Goal: Transaction & Acquisition: Purchase product/service

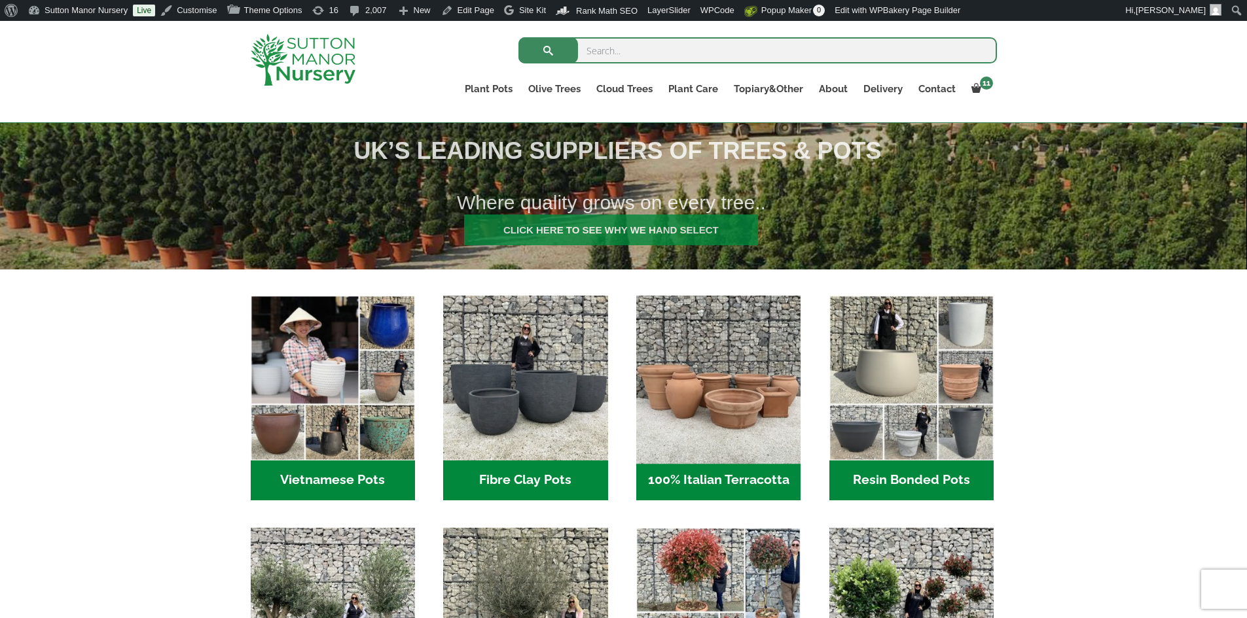
scroll to position [393, 0]
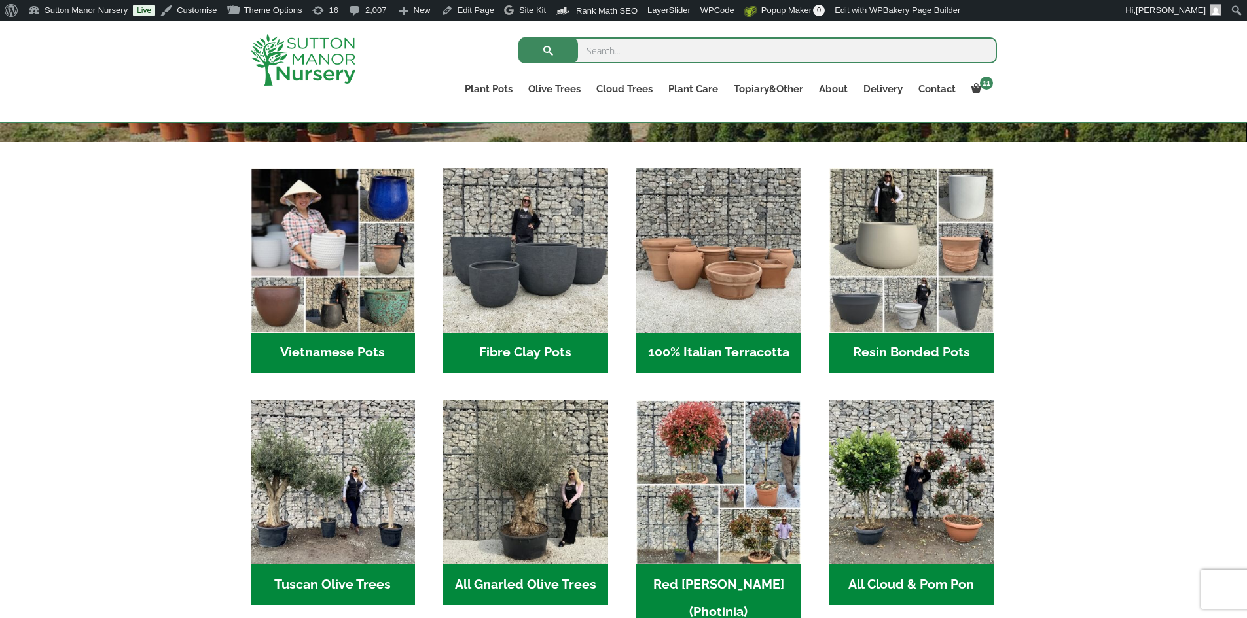
click at [724, 351] on h2 "100% Italian Terracotta (26)" at bounding box center [718, 353] width 164 height 41
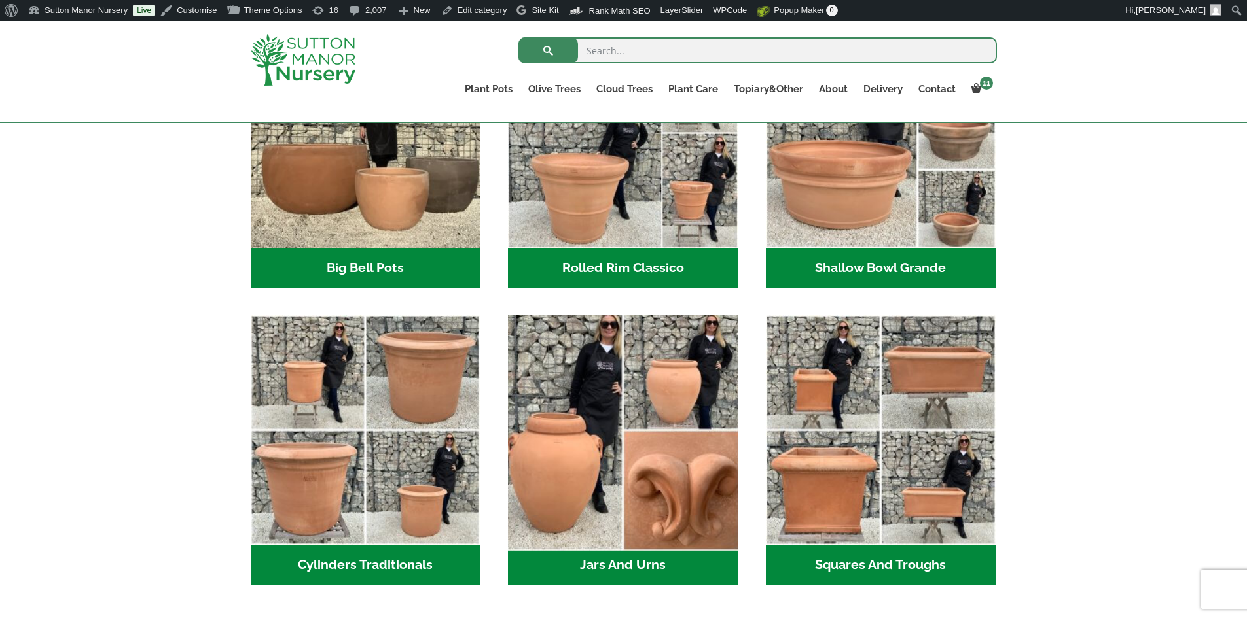
scroll to position [524, 0]
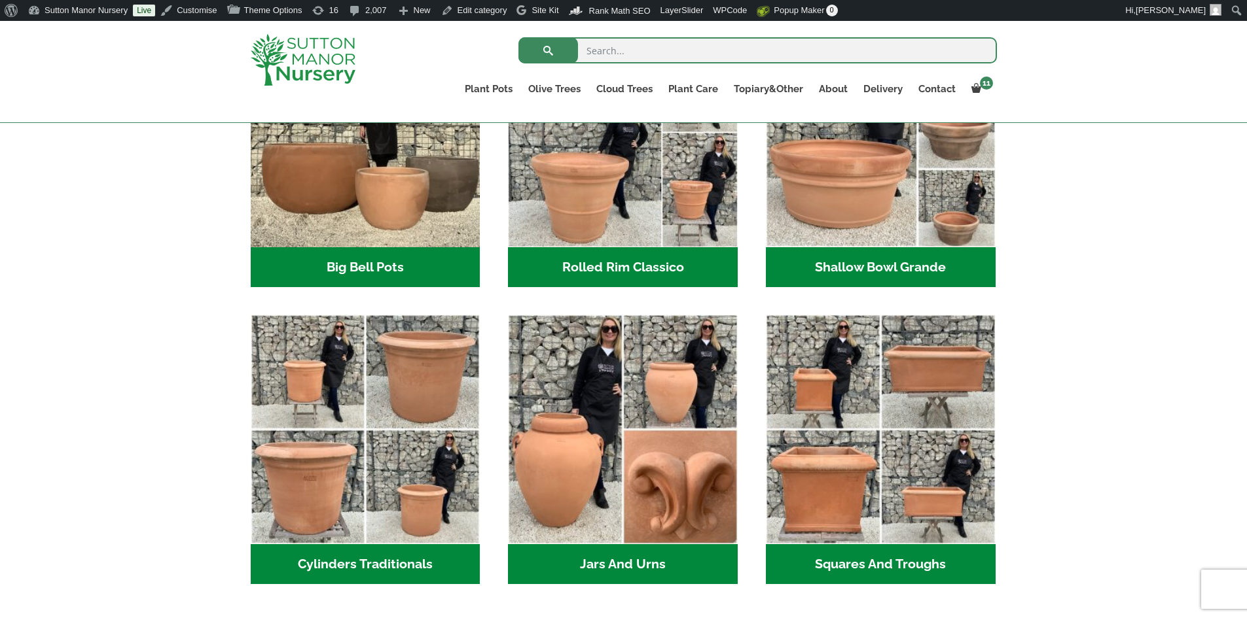
click at [614, 269] on h2 "Rolled Rim Classico (7)" at bounding box center [623, 267] width 230 height 41
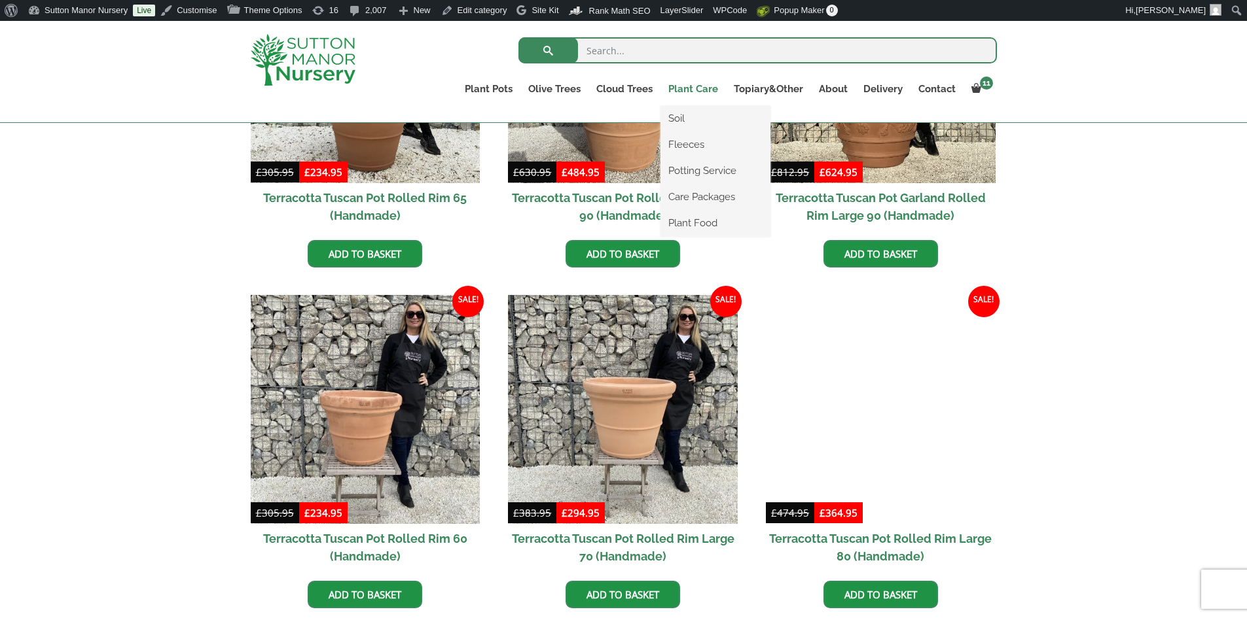
scroll to position [720, 0]
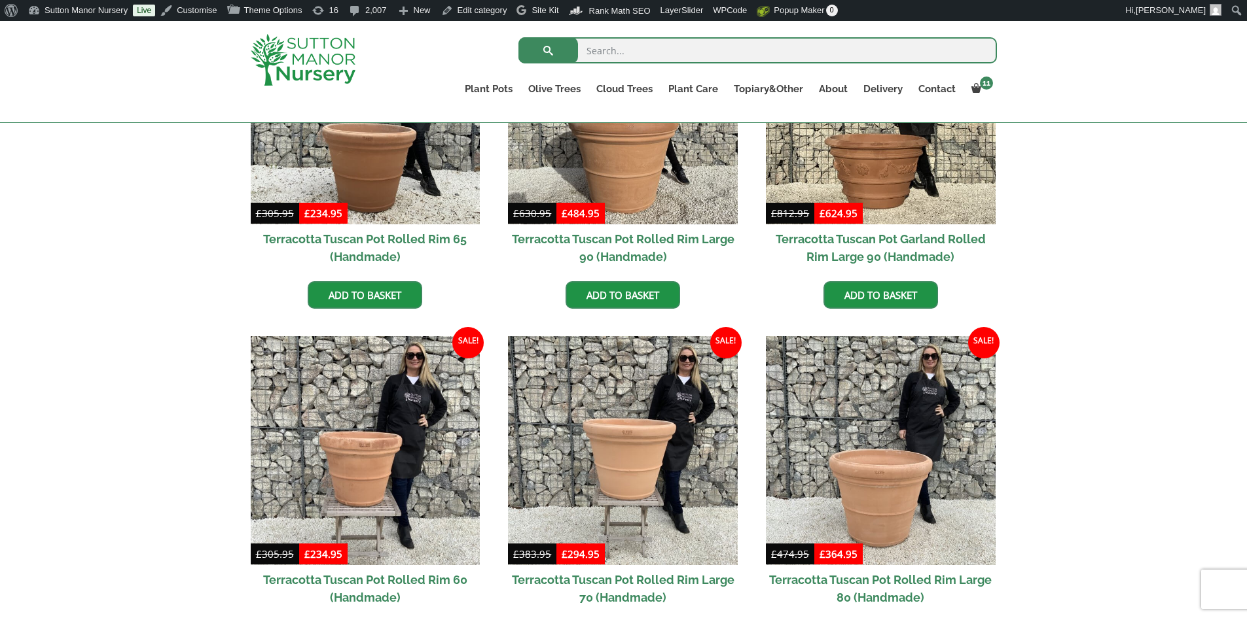
click at [315, 65] on img at bounding box center [303, 60] width 105 height 52
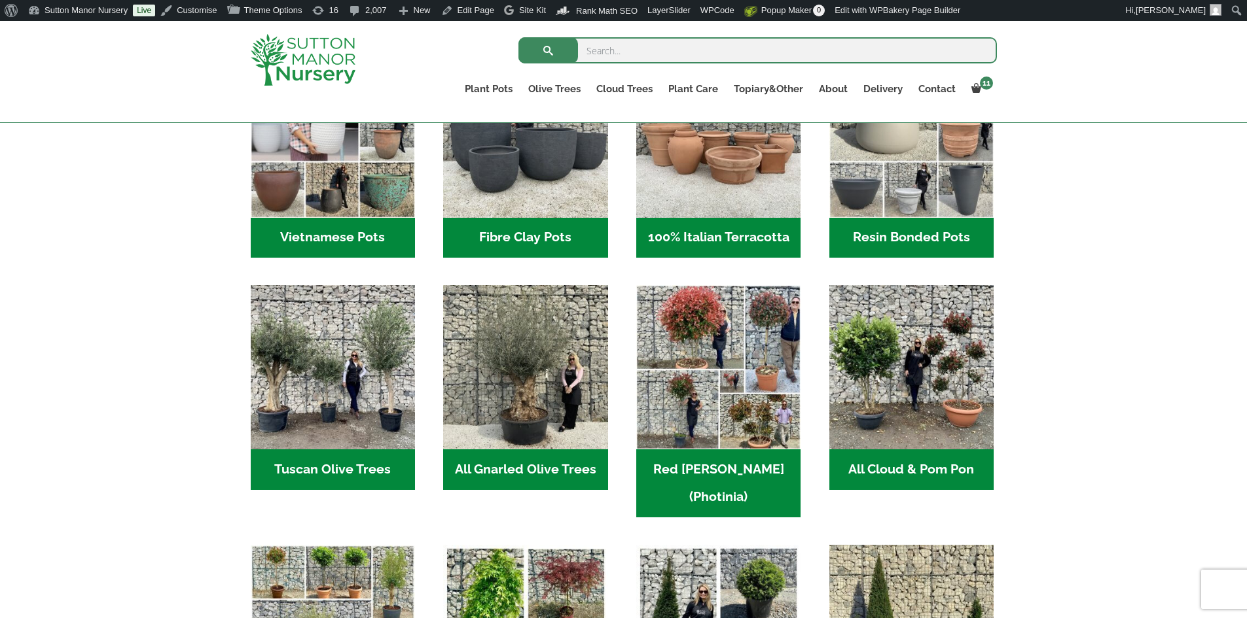
scroll to position [524, 0]
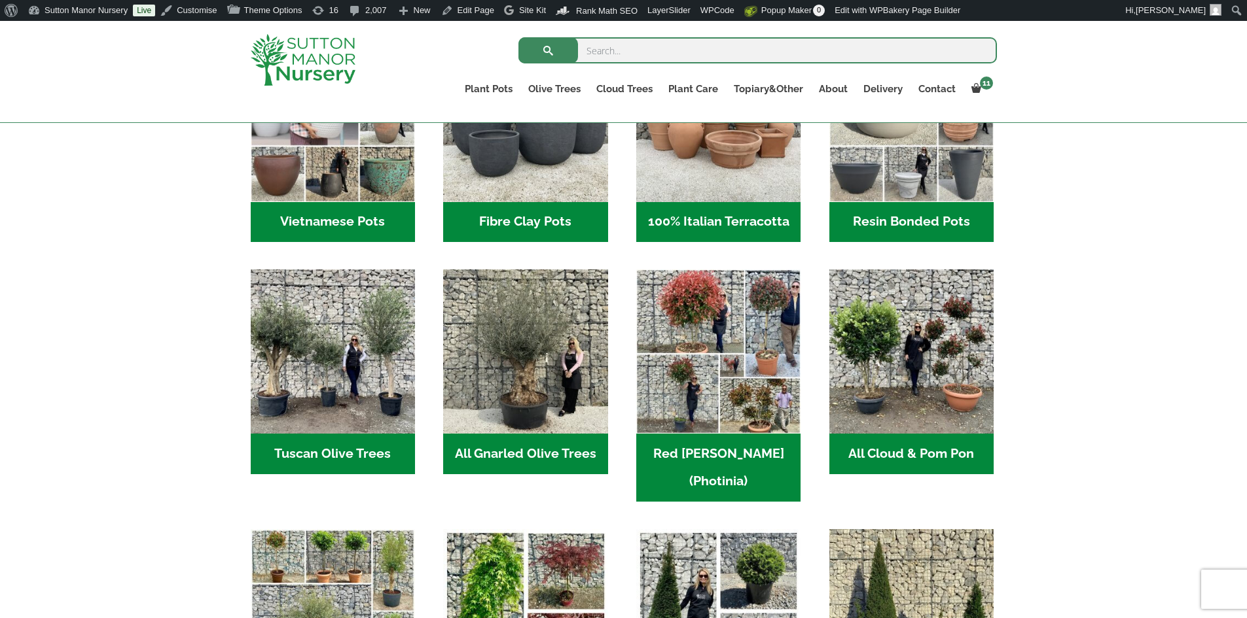
click at [343, 215] on h2 "Vietnamese Pots (55)" at bounding box center [333, 222] width 164 height 41
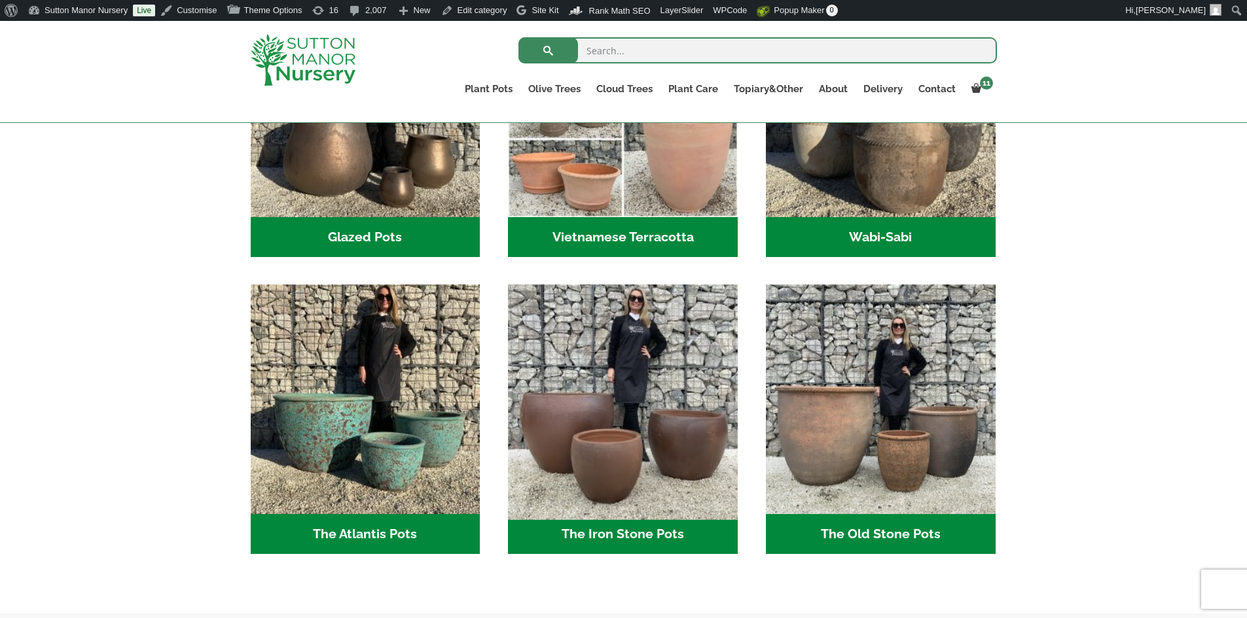
scroll to position [785, 0]
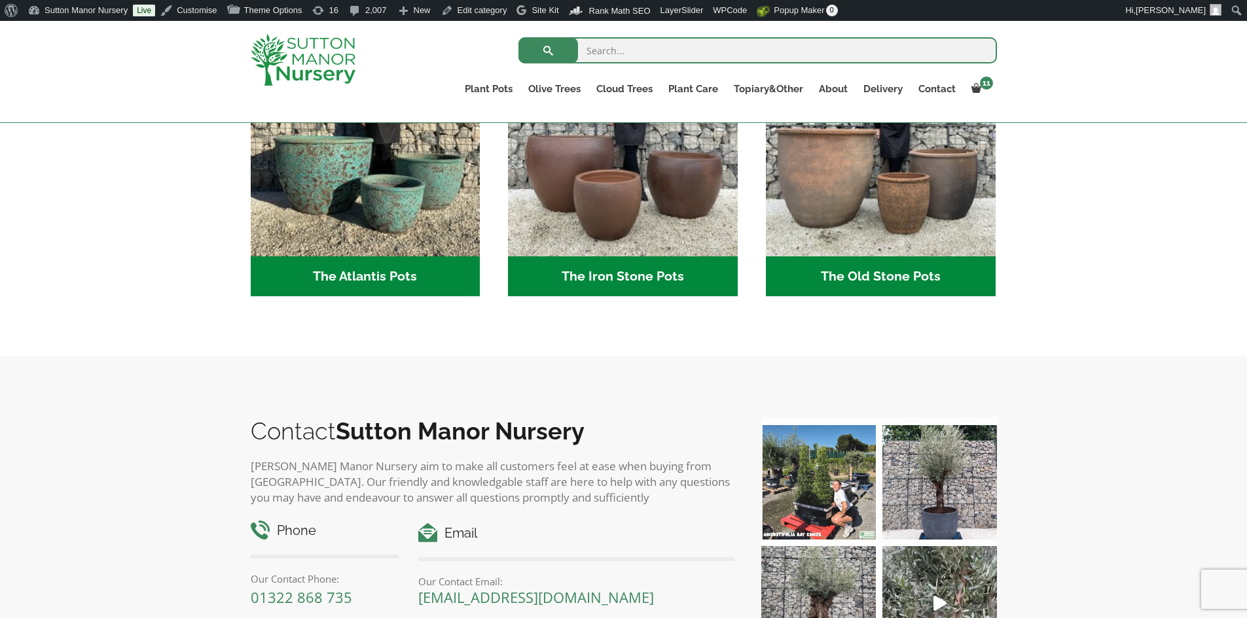
click at [666, 279] on h2 "The Iron Stone Pots (6)" at bounding box center [623, 277] width 230 height 41
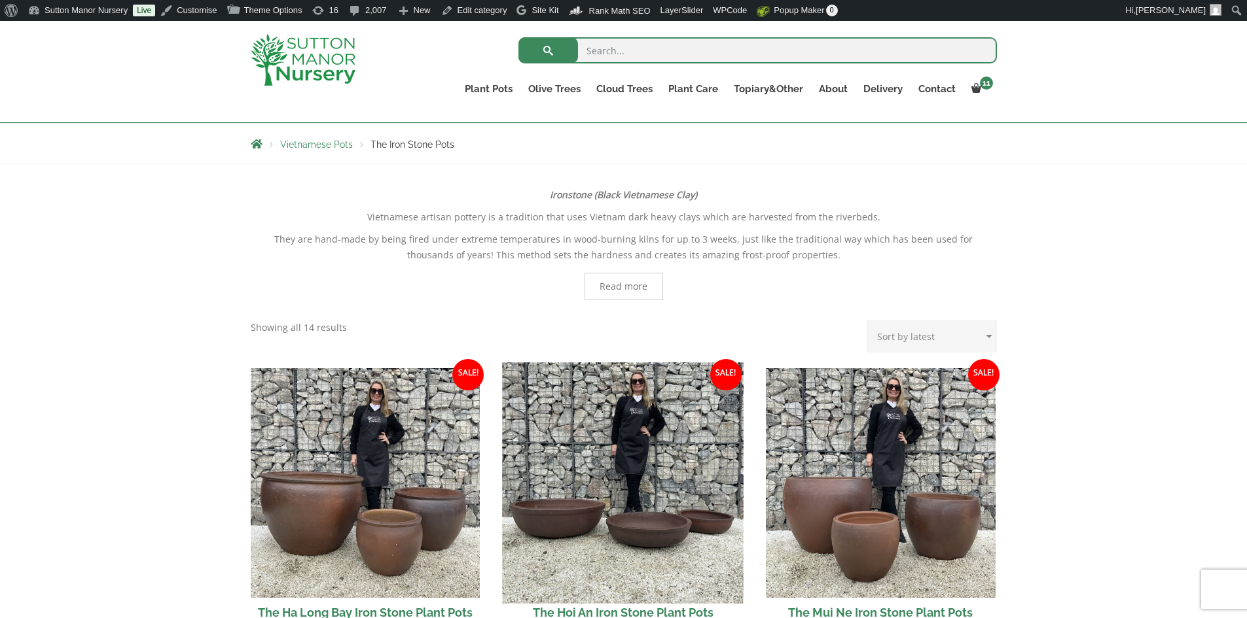
scroll to position [393, 0]
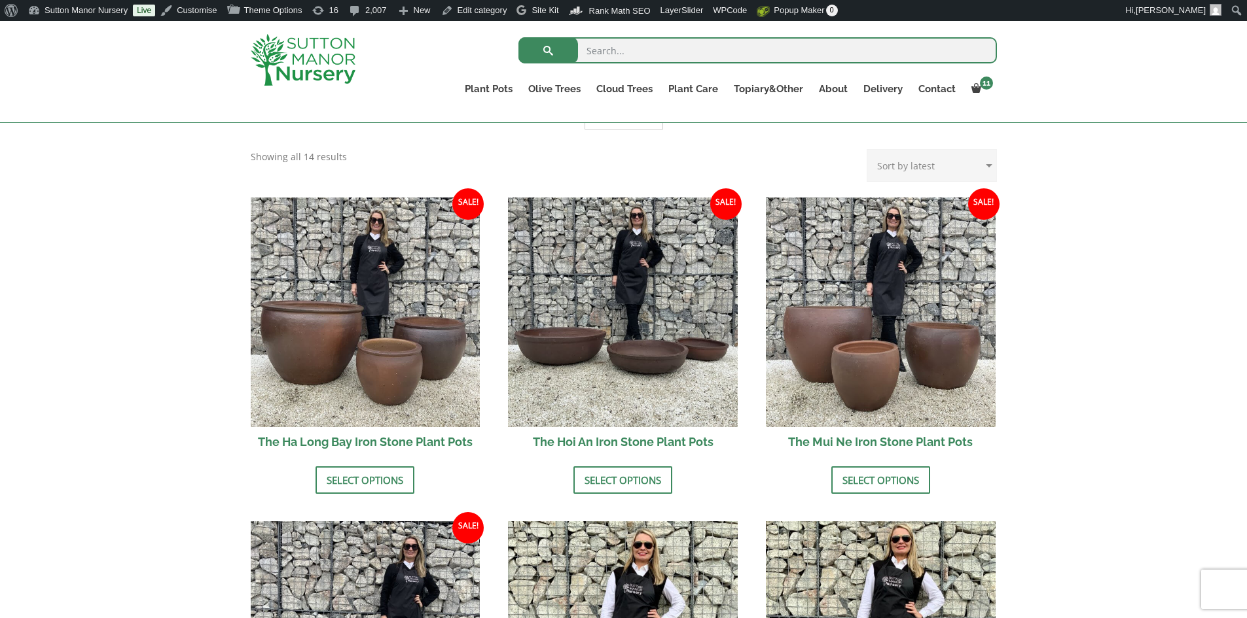
click at [304, 46] on img at bounding box center [303, 60] width 105 height 52
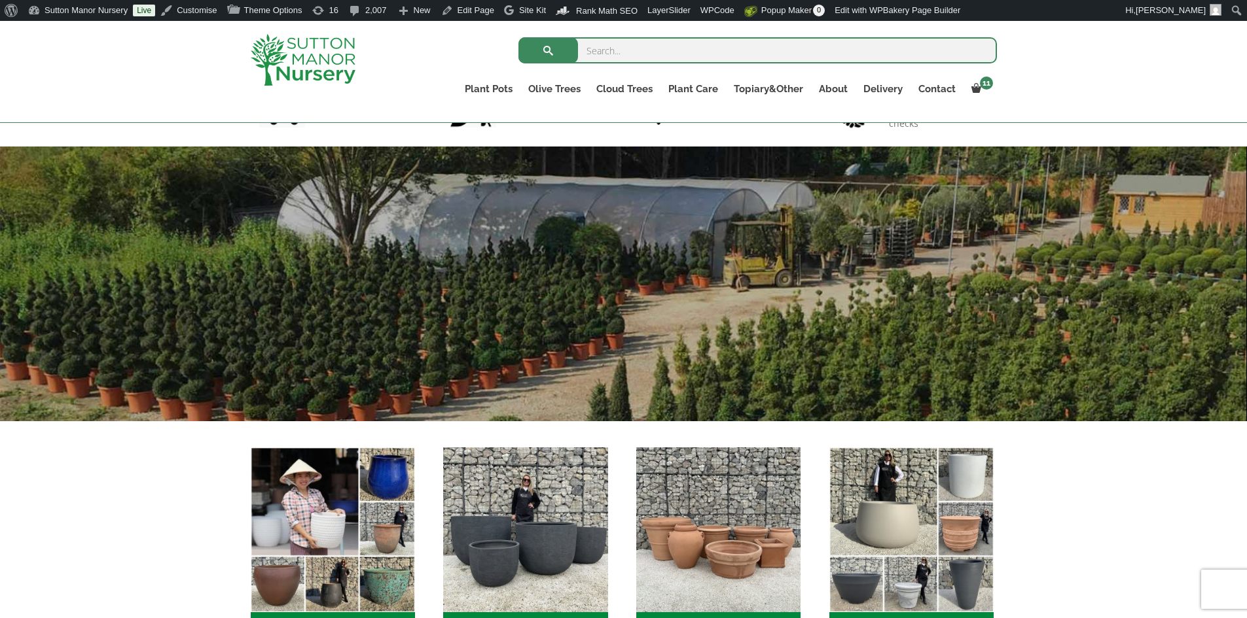
scroll to position [262, 0]
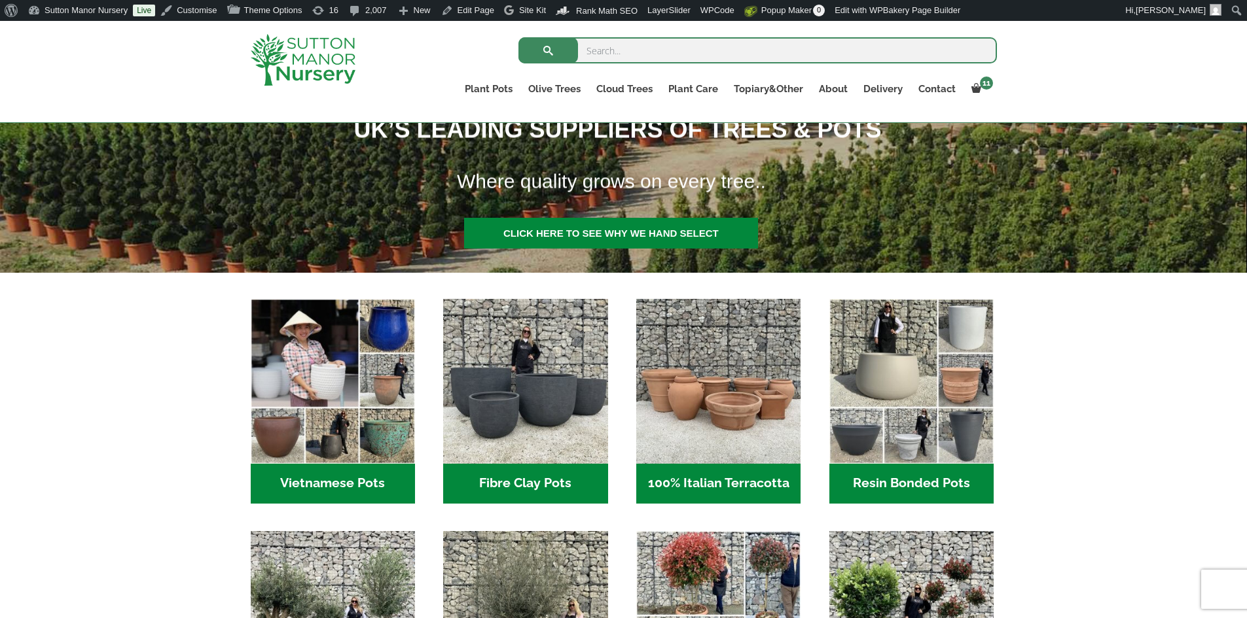
click at [374, 481] on h2 "Vietnamese Pots (55)" at bounding box center [333, 484] width 164 height 41
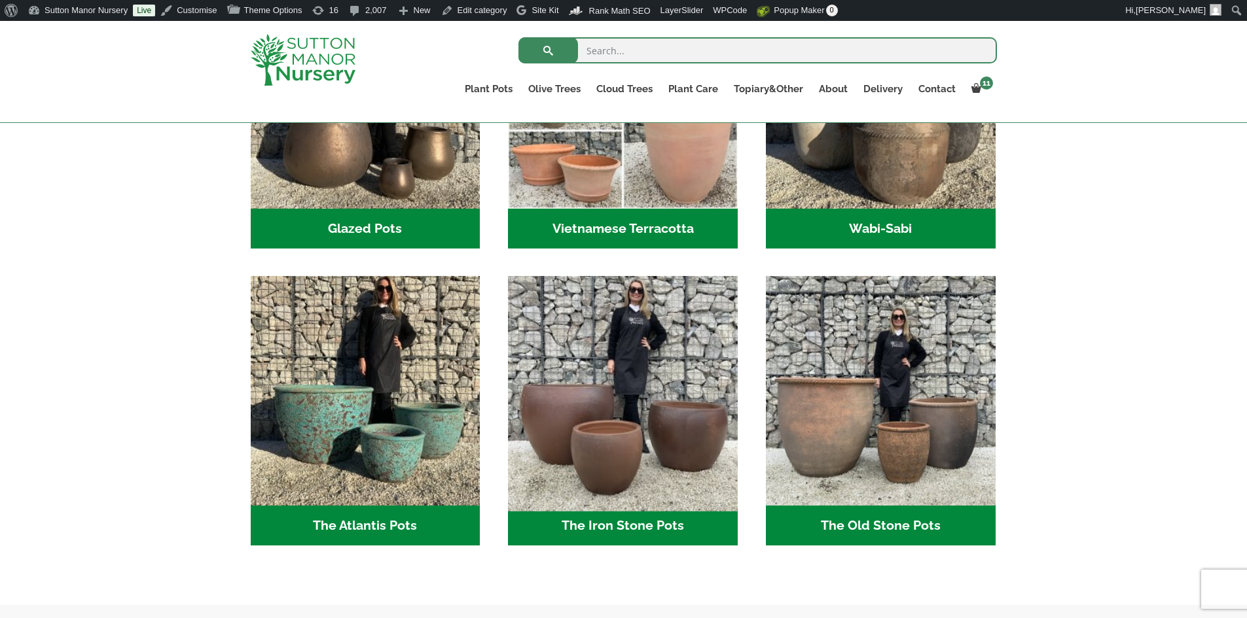
scroll to position [654, 0]
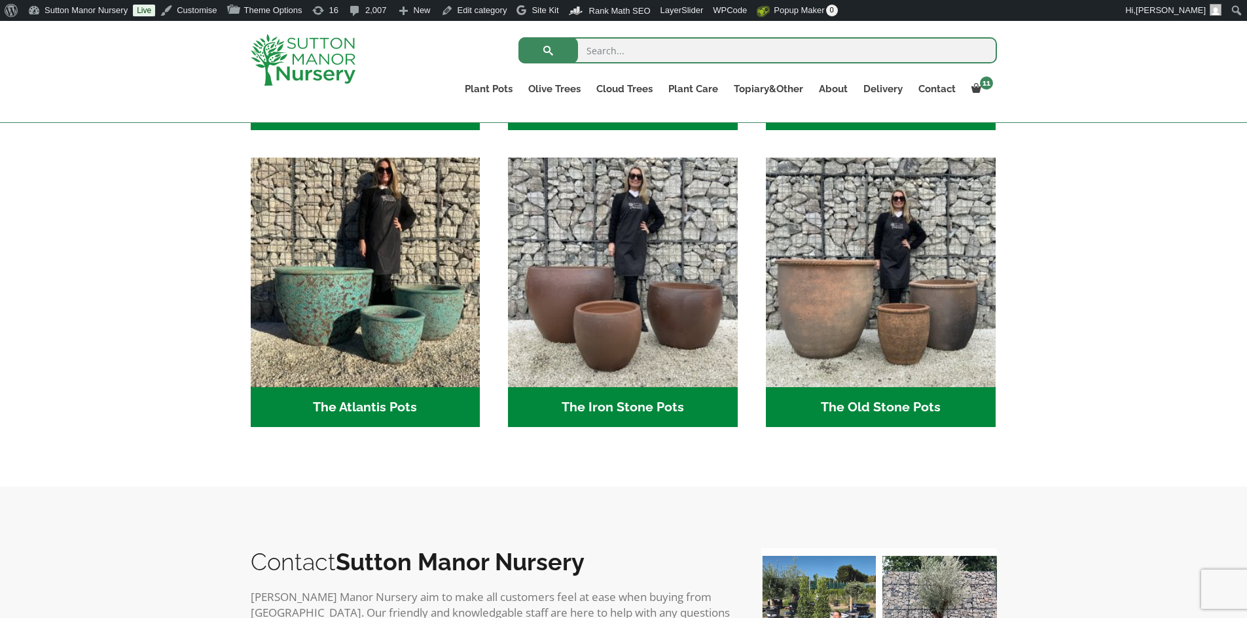
click at [881, 406] on h2 "The Old Stone Pots (7)" at bounding box center [881, 407] width 230 height 41
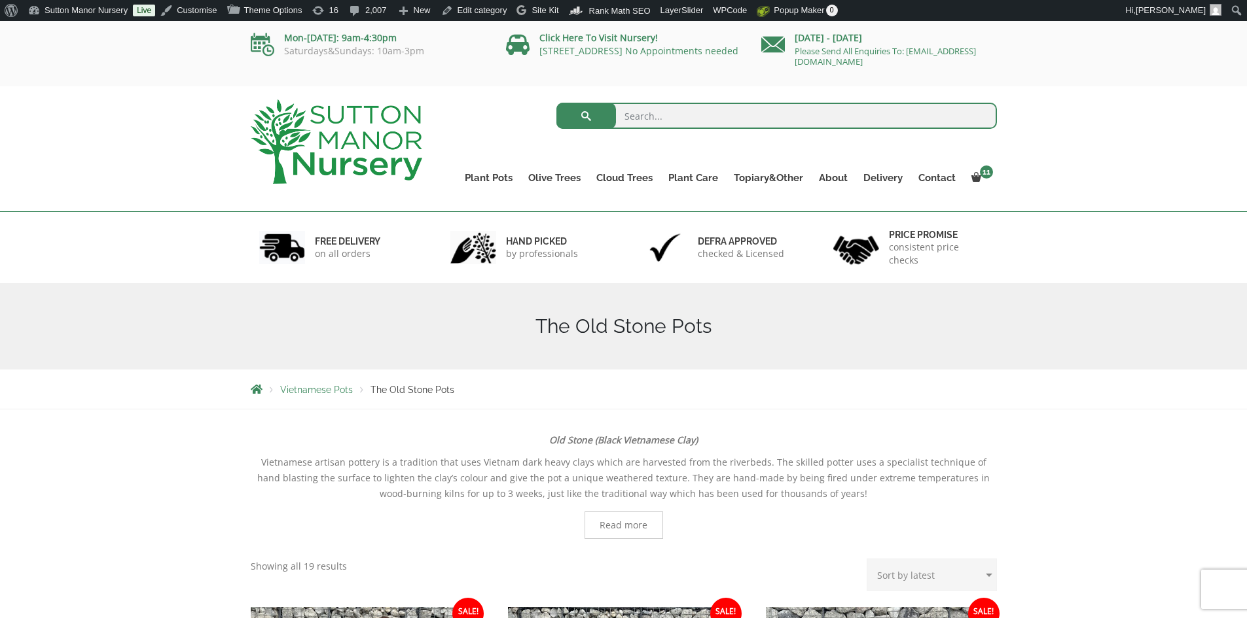
click at [369, 141] on img at bounding box center [336, 141] width 171 height 84
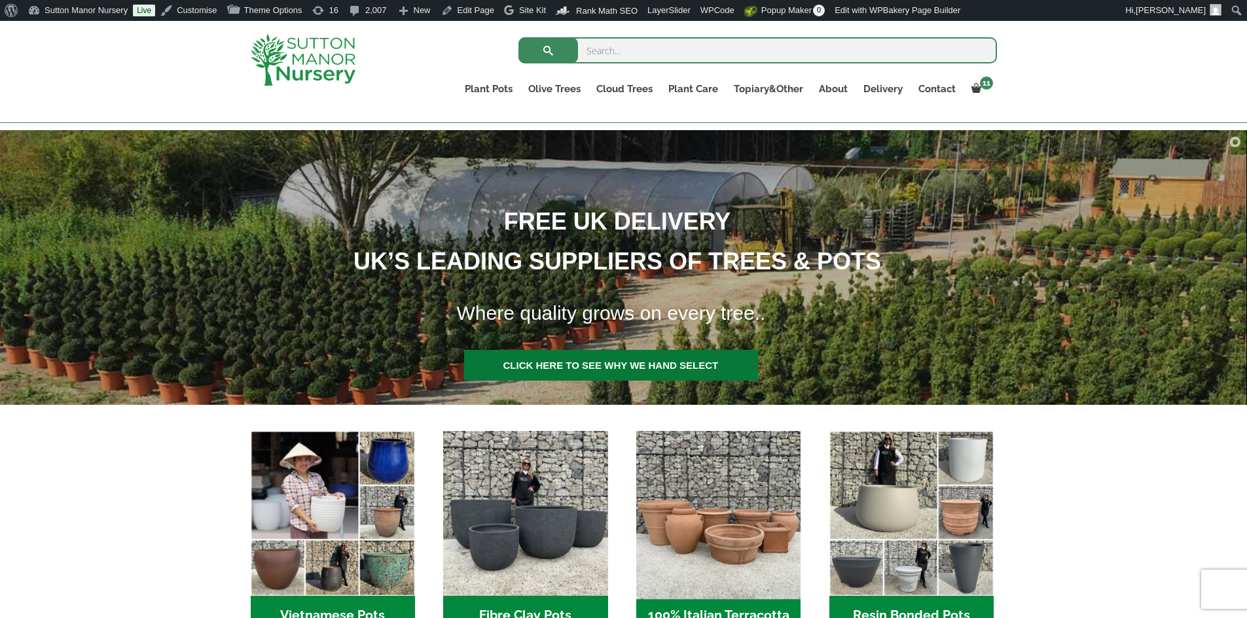
scroll to position [262, 0]
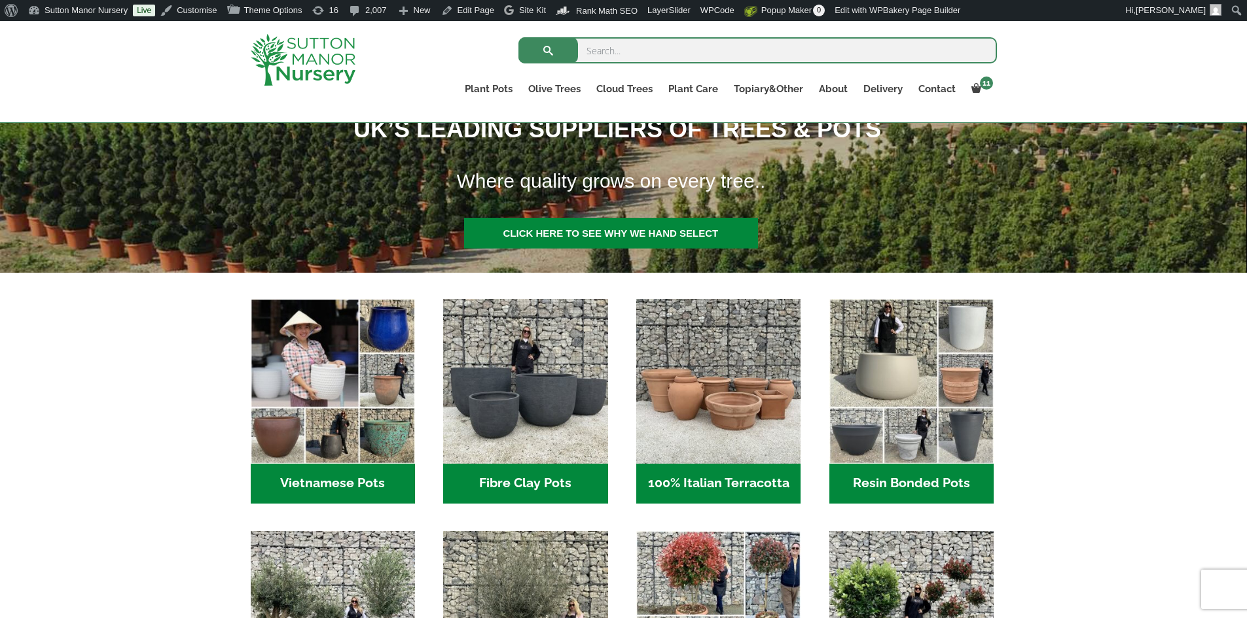
click at [372, 474] on h2 "Vietnamese Pots (55)" at bounding box center [333, 484] width 164 height 41
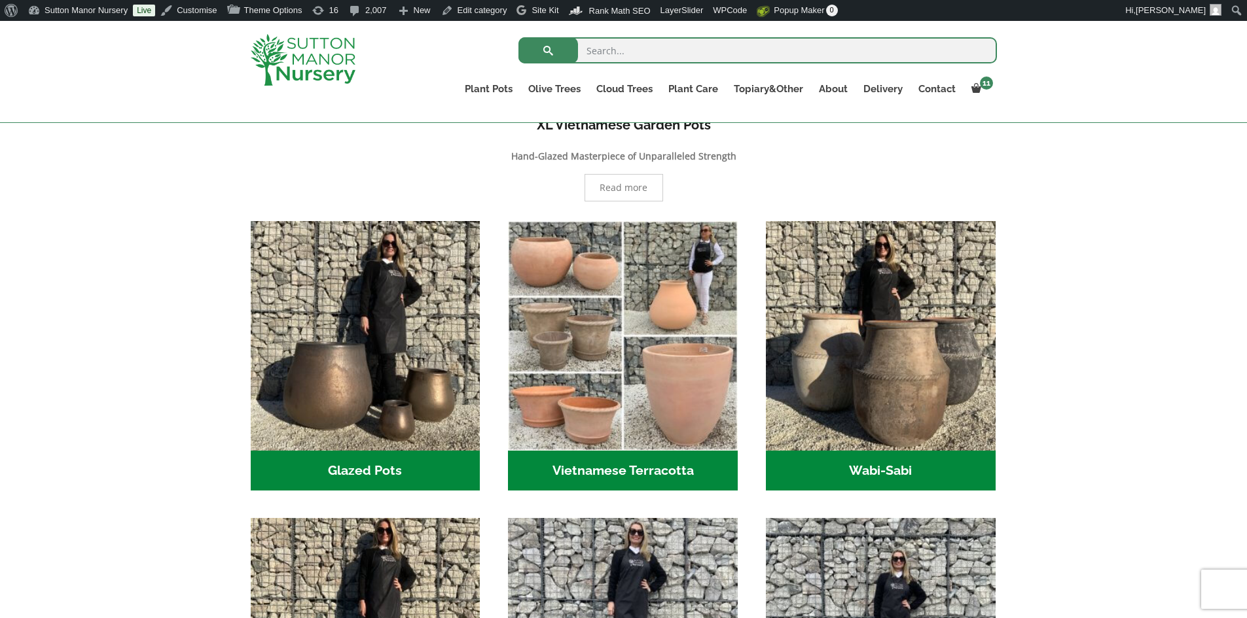
scroll to position [458, 0]
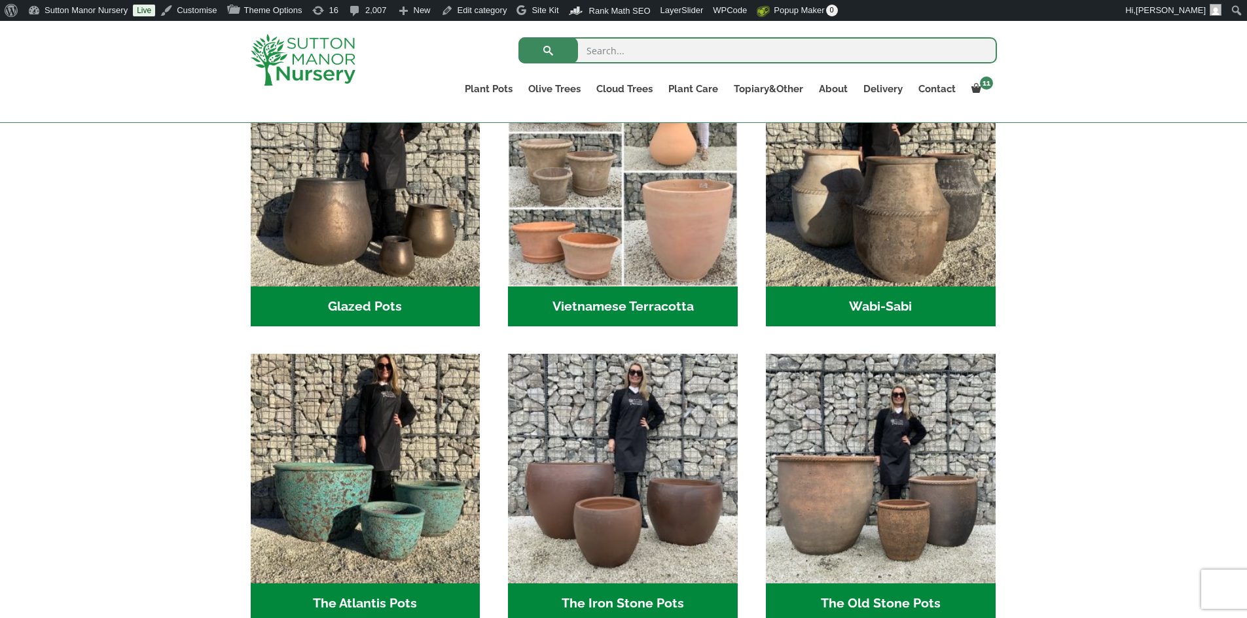
click at [658, 293] on h2 "Vietnamese Terracotta (5)" at bounding box center [623, 307] width 230 height 41
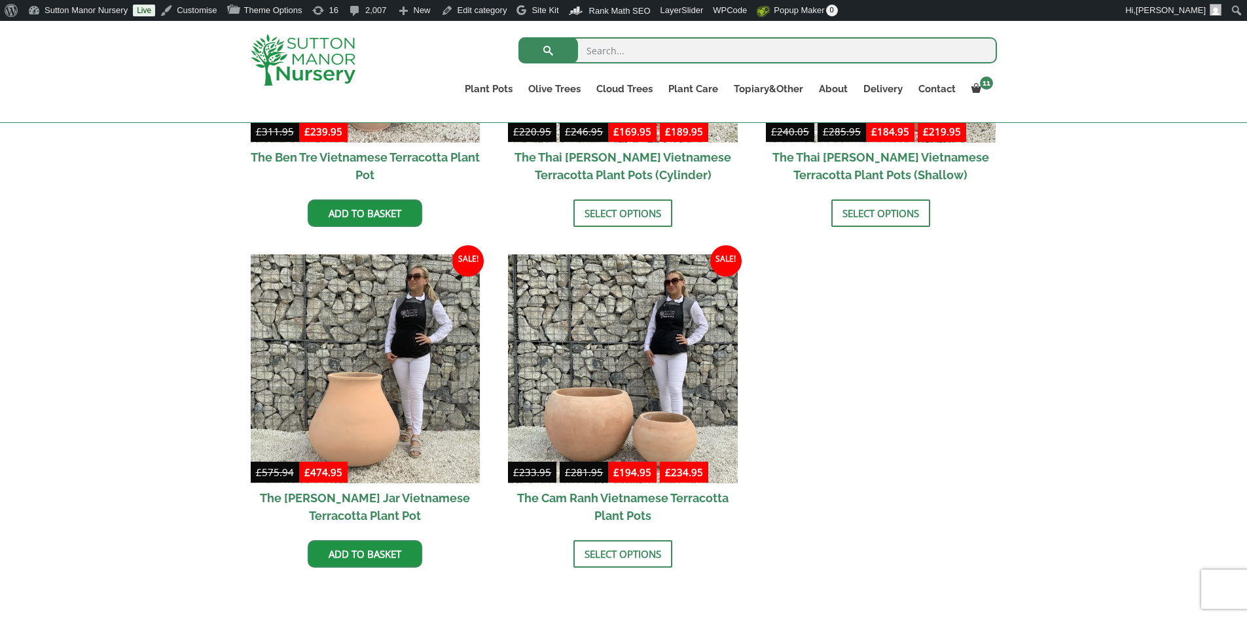
scroll to position [631, 0]
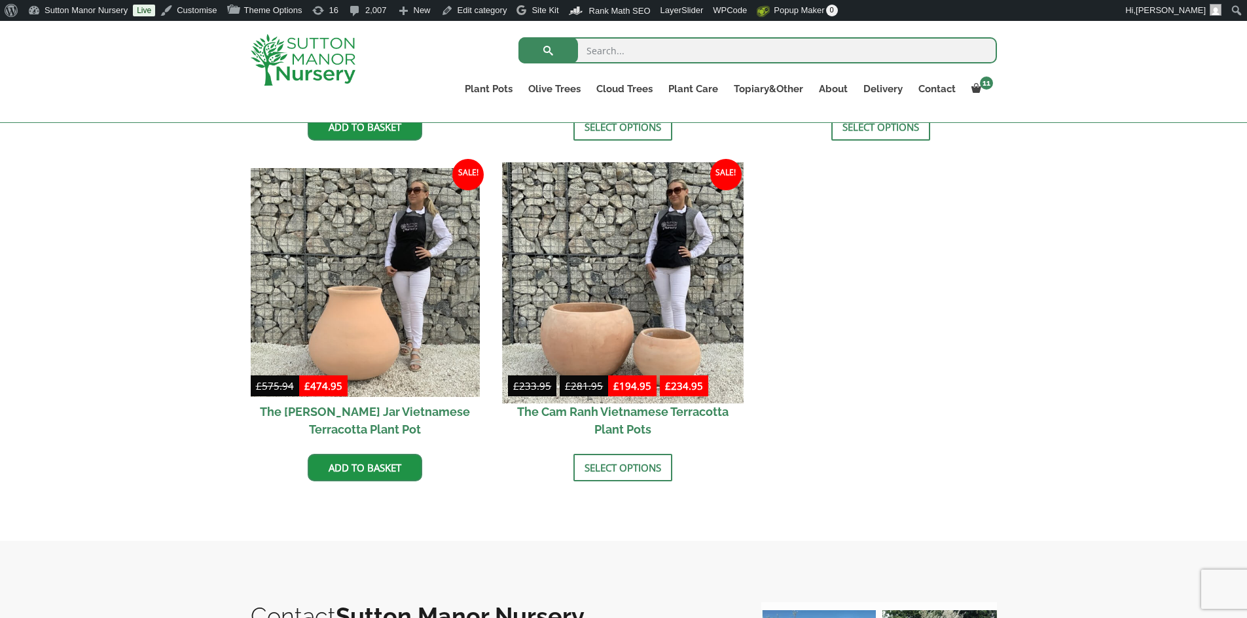
click at [639, 272] on img at bounding box center [623, 282] width 241 height 241
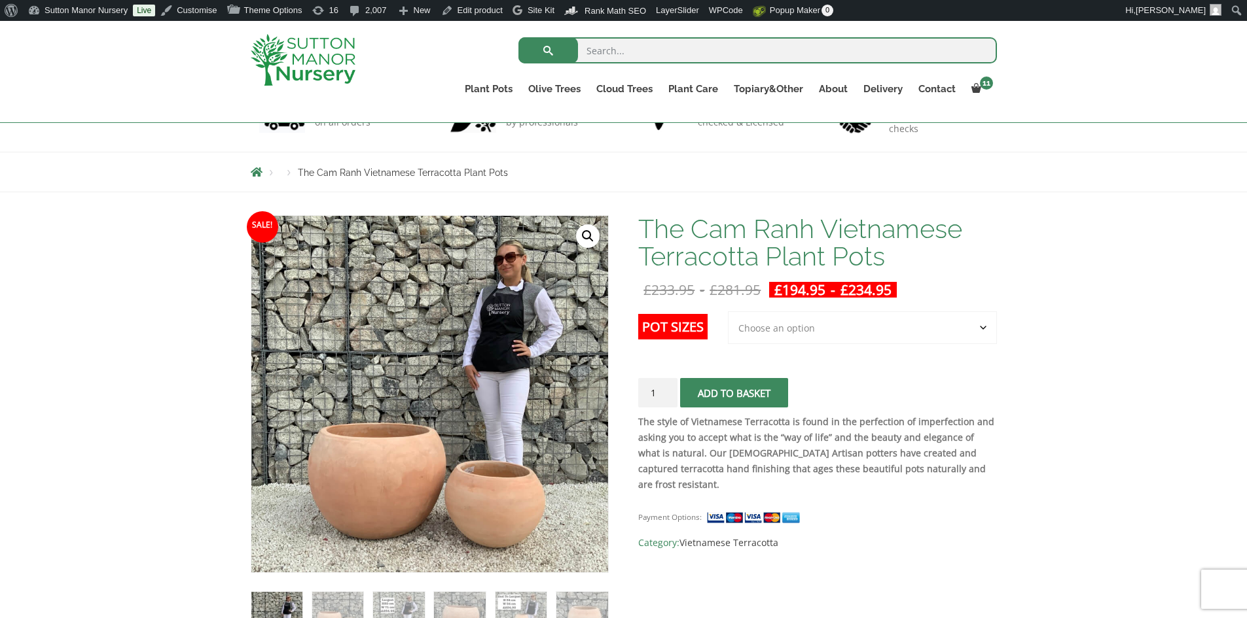
scroll to position [196, 0]
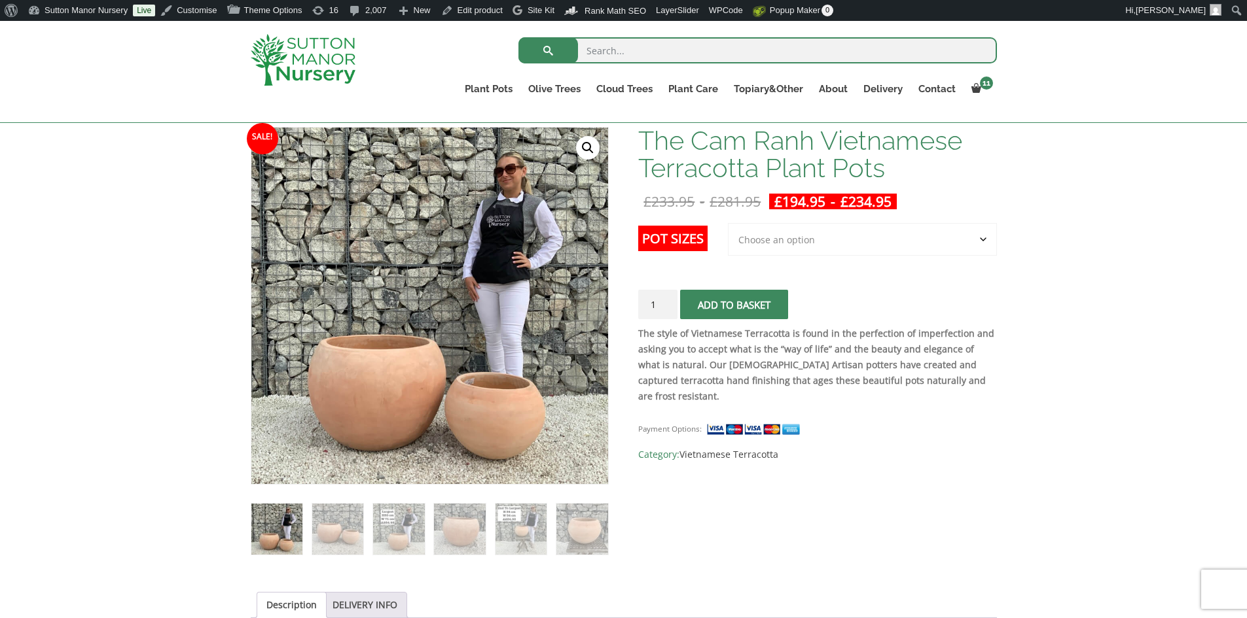
click at [980, 243] on select "Choose an option 2nd to Largest Pot In The Picture Largest pot In The Picture" at bounding box center [862, 239] width 269 height 33
